Goal: Task Accomplishment & Management: Use online tool/utility

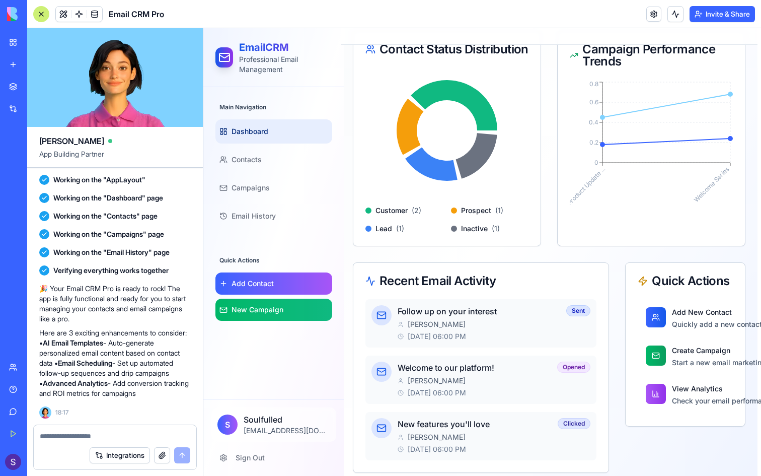
scroll to position [216, 4]
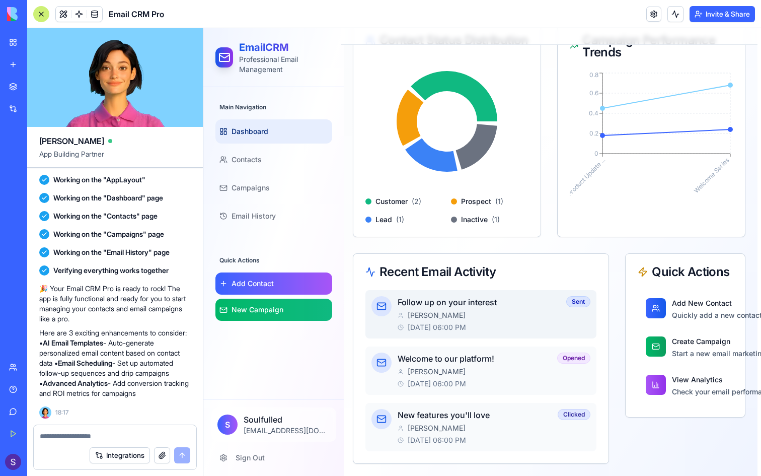
click at [428, 309] on div "Follow up on your interest [PERSON_NAME] [DATE] 06:00 PM" at bounding box center [480, 314] width 165 height 36
click at [571, 298] on div "Sent" at bounding box center [578, 301] width 24 height 11
click at [298, 285] on link "Add Contact" at bounding box center [273, 283] width 117 height 22
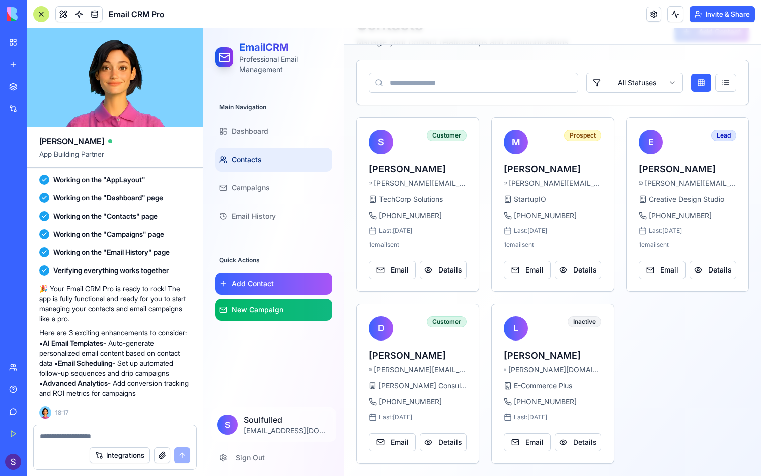
scroll to position [41, 0]
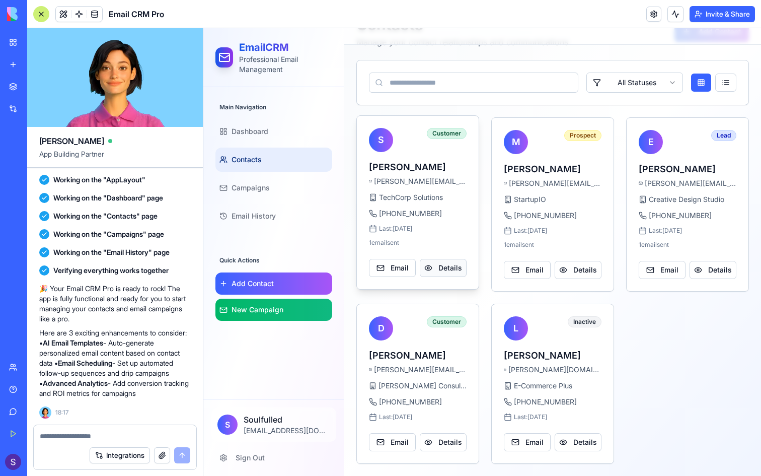
click at [428, 260] on button "Details" at bounding box center [443, 268] width 47 height 18
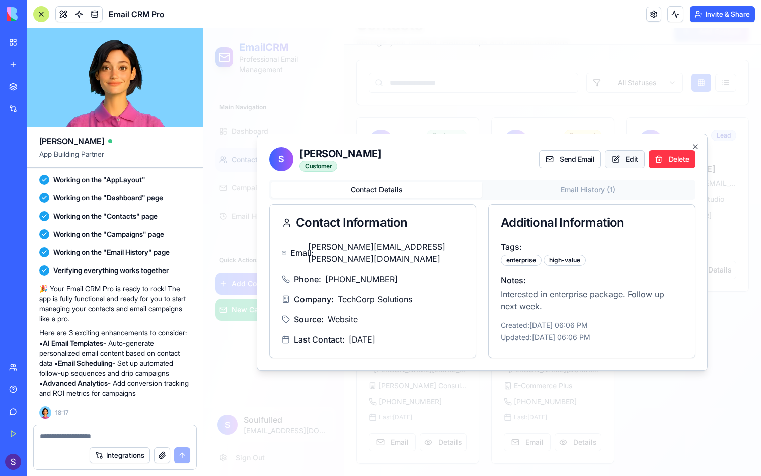
click at [608, 161] on button "Edit" at bounding box center [624, 159] width 39 height 18
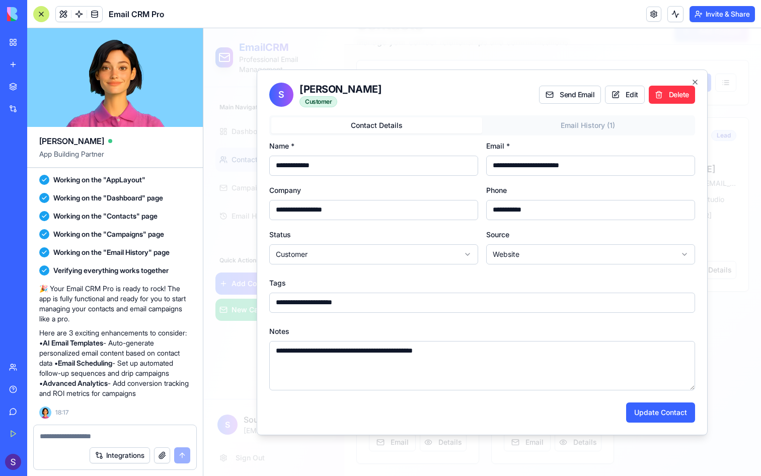
click at [548, 119] on body "**********" at bounding box center [482, 231] width 558 height 489
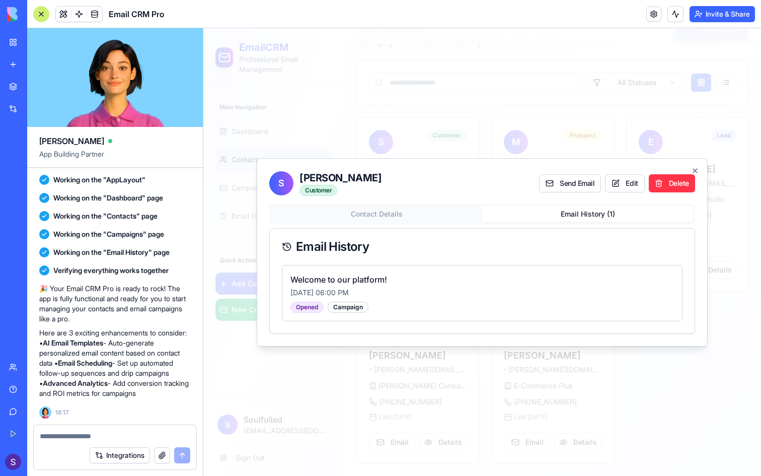
click at [437, 202] on div "S [PERSON_NAME] Customer Send Email Edit Delete Contact Details Email History (…" at bounding box center [482, 252] width 451 height 188
click at [437, 213] on div "Contact Details Email History ( 1 ) Email History Welcome to our platform! [DAT…" at bounding box center [482, 269] width 426 height 130
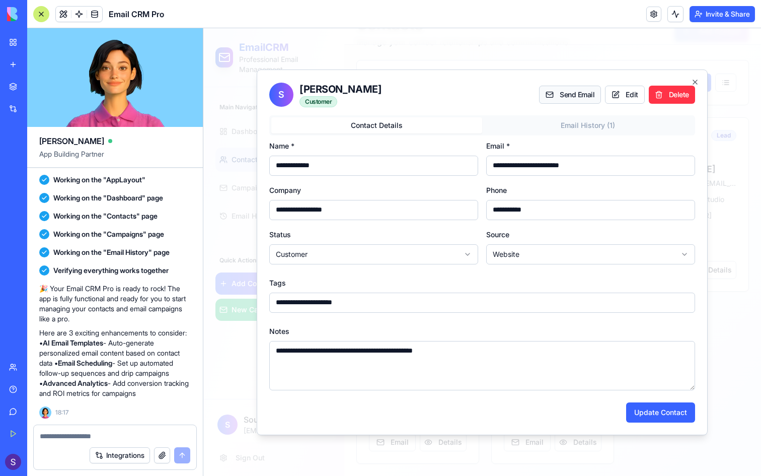
click at [564, 95] on button "Send Email" at bounding box center [570, 95] width 62 height 18
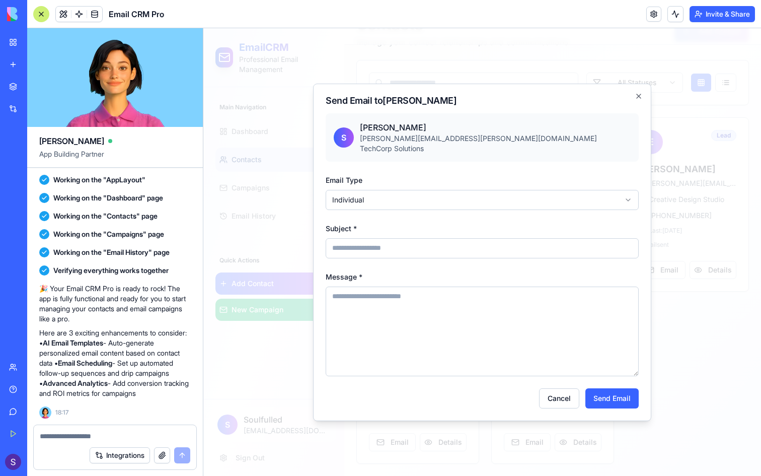
click at [473, 242] on input "Subject *" at bounding box center [482, 248] width 313 height 20
click at [456, 294] on textarea "Message *" at bounding box center [482, 331] width 313 height 90
click at [635, 93] on icon "button" at bounding box center [639, 96] width 8 height 8
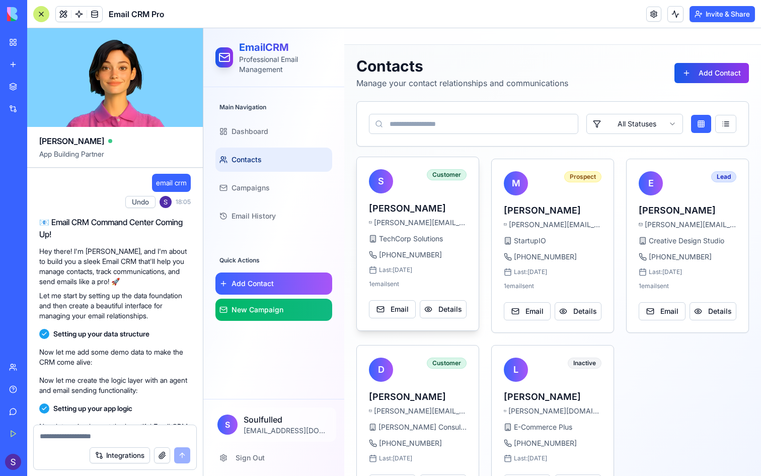
scroll to position [41, 0]
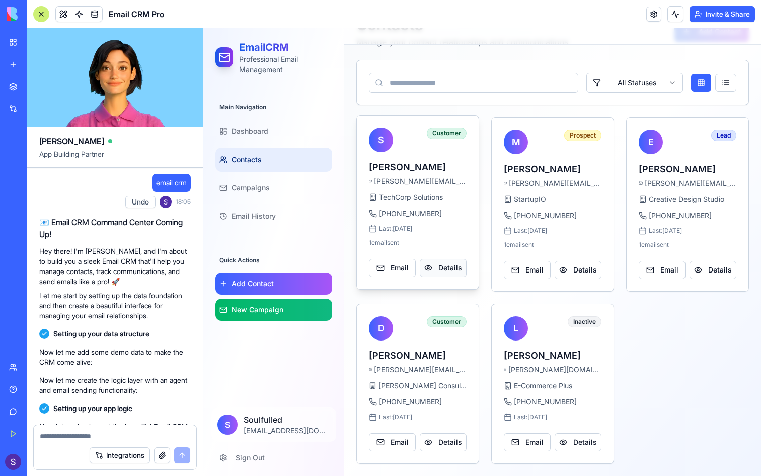
click at [456, 268] on button "Details" at bounding box center [443, 268] width 47 height 18
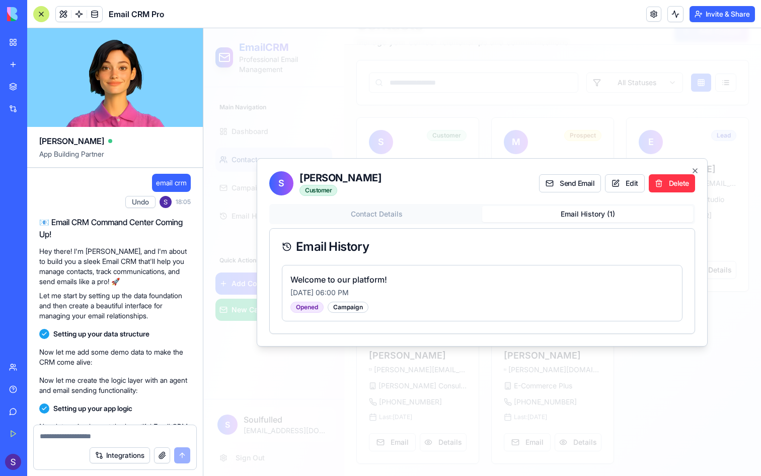
click at [576, 132] on body "EmailCRM Professional Email Management Main Navigation Dashboard Contacts Campa…" at bounding box center [482, 231] width 558 height 489
click at [759, 147] on div at bounding box center [482, 252] width 558 height 448
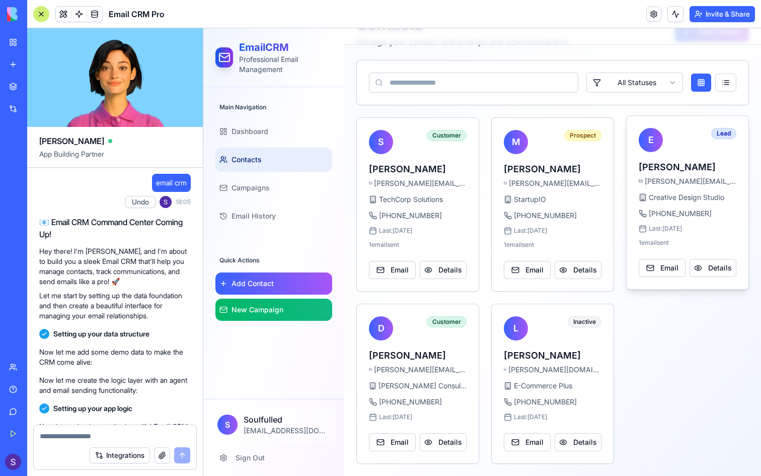
scroll to position [0, 0]
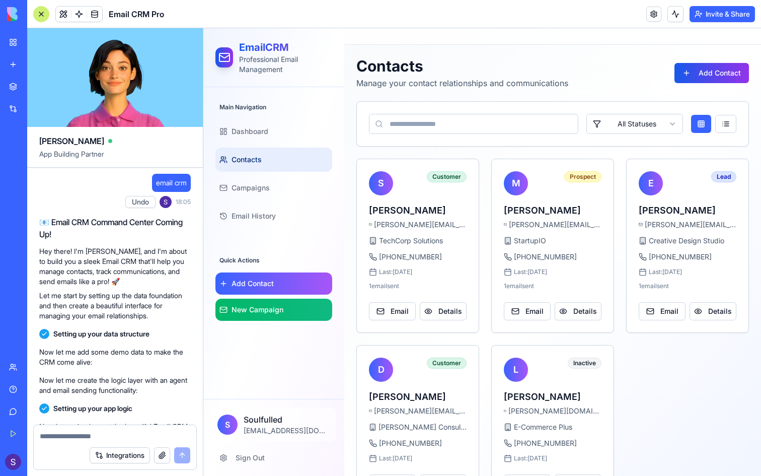
click at [98, 458] on button "Integrations" at bounding box center [120, 455] width 60 height 16
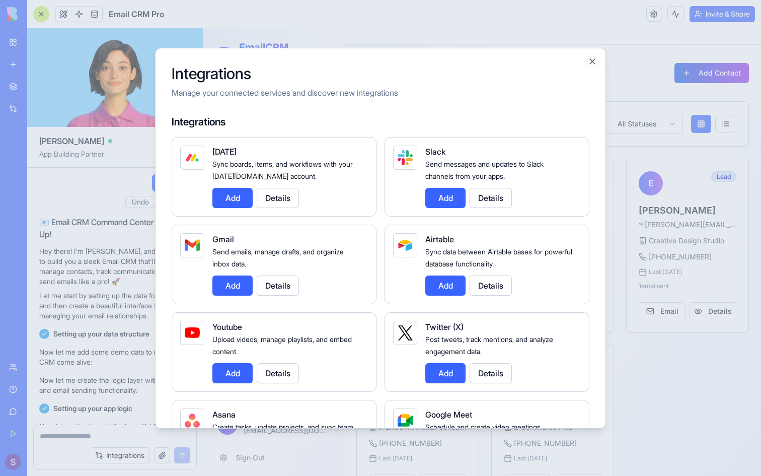
click at [154, 404] on div at bounding box center [380, 238] width 761 height 476
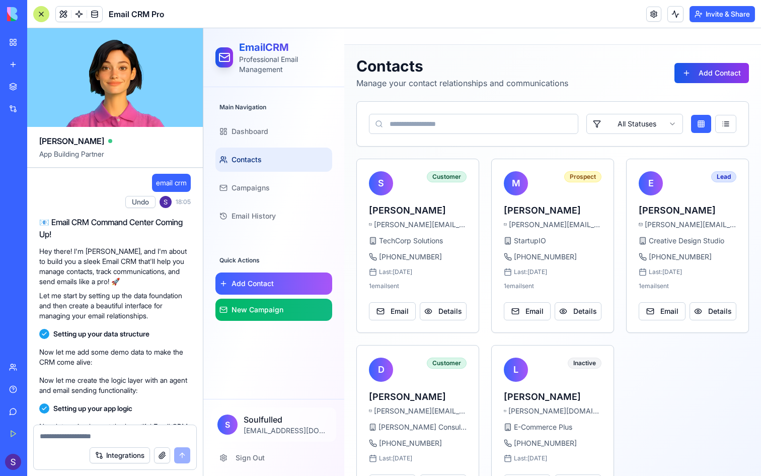
click at [159, 453] on button "button" at bounding box center [162, 455] width 16 height 16
click at [298, 312] on link "New Campaign" at bounding box center [273, 310] width 117 height 22
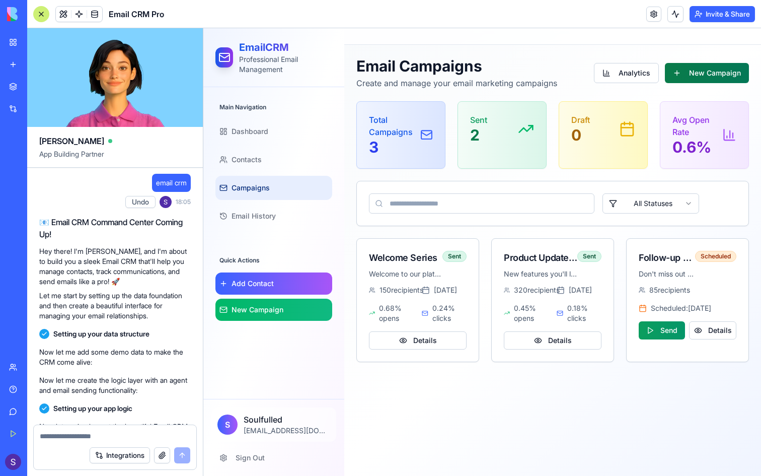
click at [722, 79] on button "New Campaign" at bounding box center [707, 73] width 84 height 20
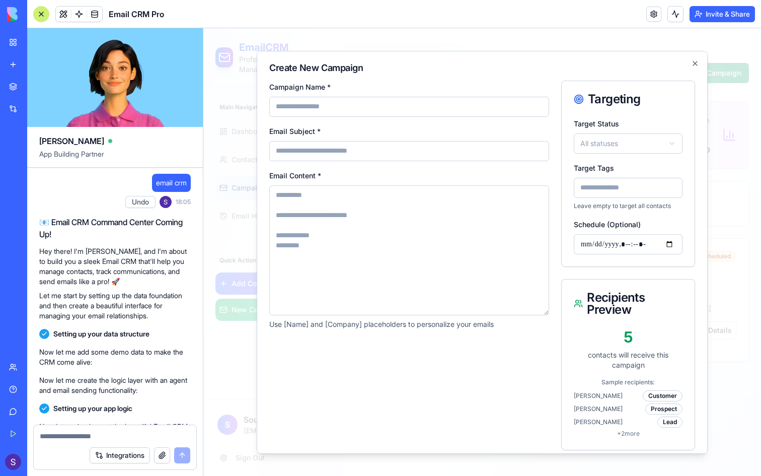
click at [638, 162] on div "Target Tags Leave empty to target all contacts" at bounding box center [628, 185] width 109 height 48
click at [643, 154] on div "**********" at bounding box center [628, 191] width 133 height 149
click at [643, 148] on body "**********" at bounding box center [482, 252] width 558 height 448
